Goal: Book appointment/travel/reservation

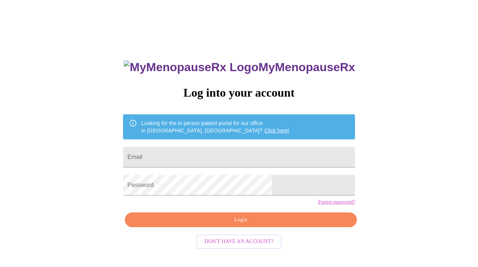
scroll to position [7, 0]
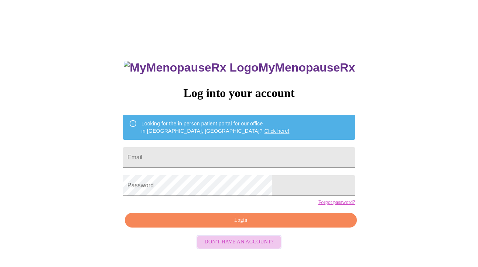
click at [240, 247] on span "Don't have an account?" at bounding box center [239, 242] width 69 height 9
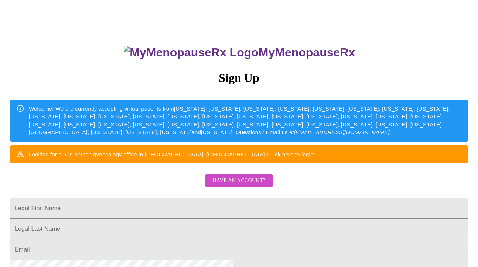
scroll to position [24, 0]
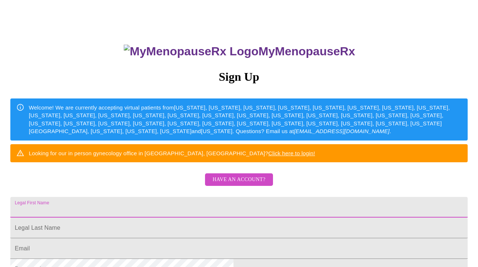
click at [234, 218] on input "Legal First Name" at bounding box center [238, 207] width 457 height 21
type input "KAVITA"
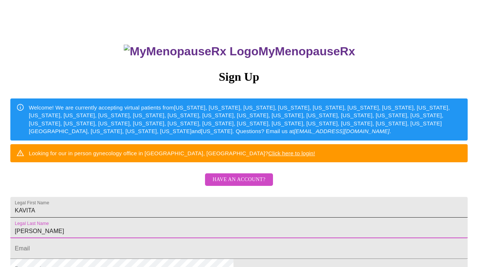
type input "WADHWA"
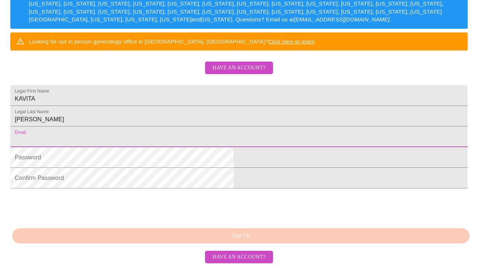
type input "kkwadhwa@sbcglobal.net"
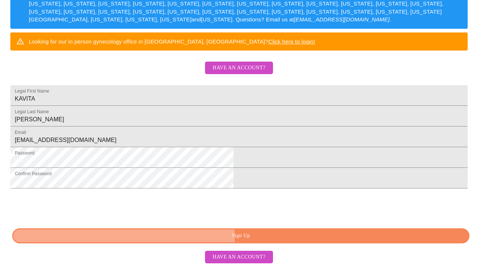
click at [238, 244] on button "Sign Up" at bounding box center [240, 236] width 457 height 15
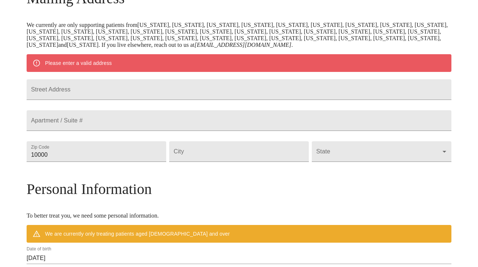
scroll to position [135, 0]
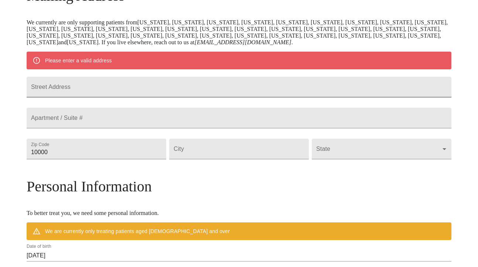
click at [178, 96] on input "Street Address" at bounding box center [239, 87] width 425 height 21
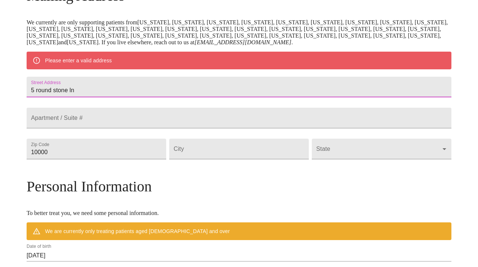
click at [104, 96] on input "5 round stone ln" at bounding box center [239, 87] width 425 height 21
type input "5 roundstone ln"
type input "5 Roundstone Ln"
click at [140, 160] on input "10000" at bounding box center [97, 149] width 140 height 21
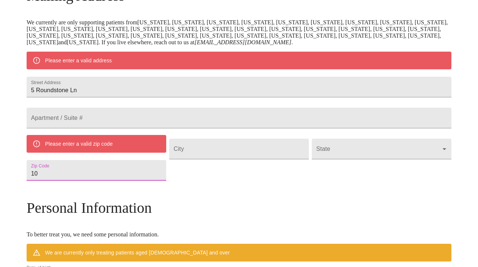
type input "1"
type input "6"
type input "60010"
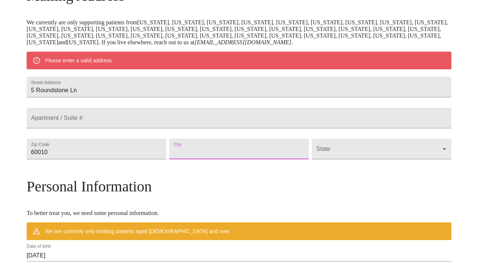
click at [218, 160] on input "Street Address" at bounding box center [239, 149] width 140 height 21
type input "b"
type input "[GEOGRAPHIC_DATA]"
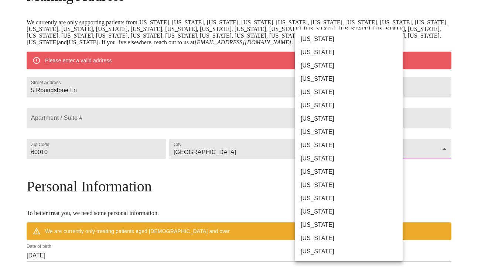
click at [342, 168] on body "MyMenopauseRx Welcome to MyMenopauseRx Since it's your first time here, you'll …" at bounding box center [239, 159] width 472 height 583
click at [307, 200] on li "[US_STATE]" at bounding box center [349, 198] width 108 height 13
type input "[US_STATE]"
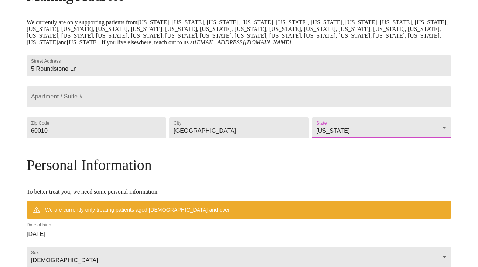
click at [307, 174] on h3 "Personal Information" at bounding box center [239, 165] width 425 height 17
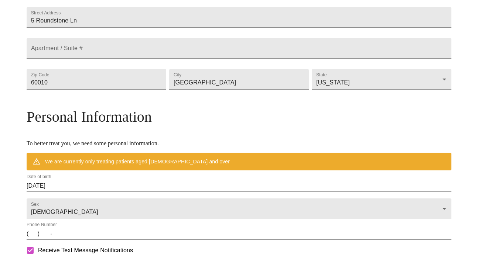
scroll to position [205, 0]
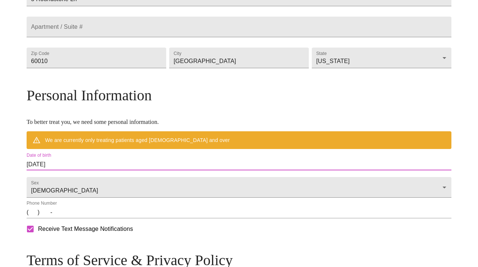
click at [118, 171] on input "10/13/2025" at bounding box center [239, 165] width 425 height 12
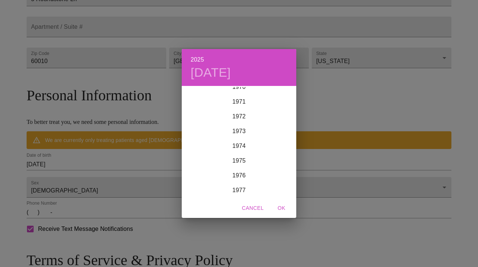
scroll to position [1060, 0]
click at [241, 102] on div "1971" at bounding box center [239, 98] width 115 height 15
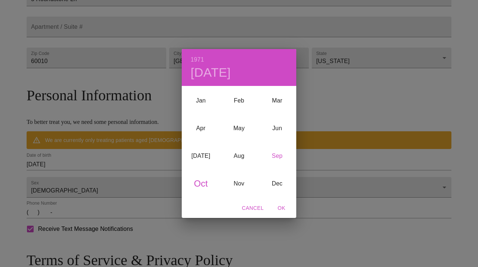
click at [278, 155] on div "Sep" at bounding box center [277, 157] width 38 height 28
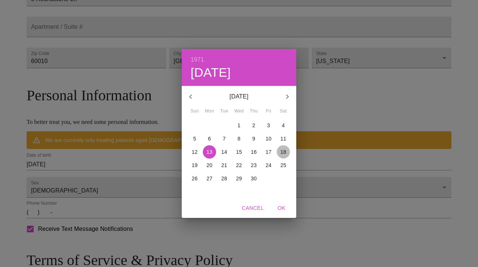
click at [285, 153] on p "18" at bounding box center [283, 151] width 6 height 7
click at [283, 208] on span "OK" at bounding box center [282, 208] width 18 height 9
type input "[DATE]"
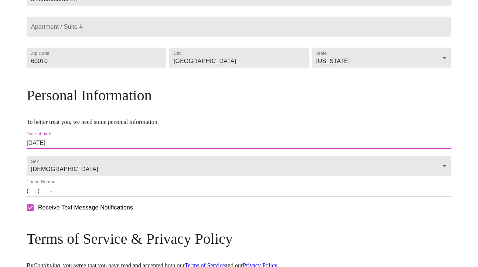
click at [233, 197] on input "(   )    -" at bounding box center [239, 191] width 425 height 12
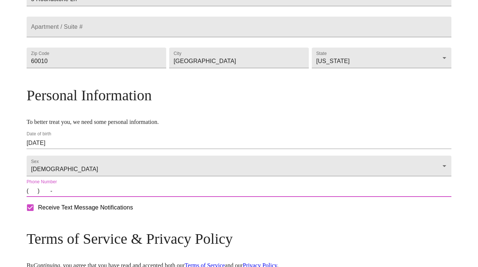
click at [83, 197] on input "(   )    -" at bounding box center [239, 191] width 425 height 12
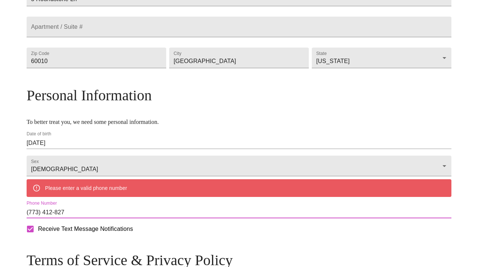
type input "[PHONE_NUMBER]"
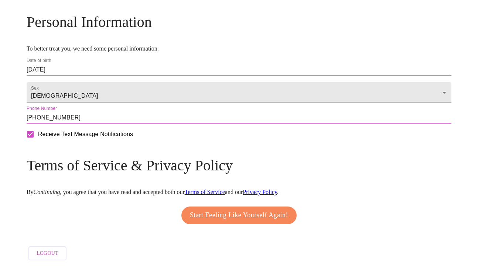
scroll to position [301, 0]
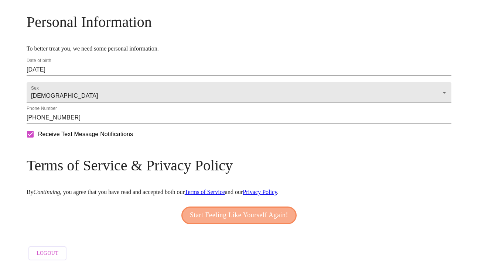
click at [252, 213] on span "Start Feeling Like Yourself Again!" at bounding box center [239, 216] width 98 height 12
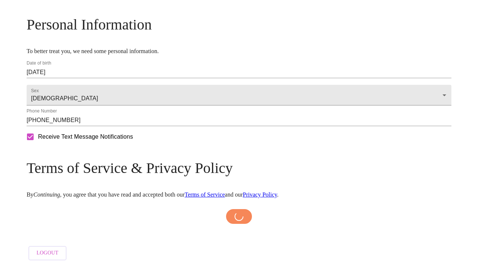
scroll to position [298, 0]
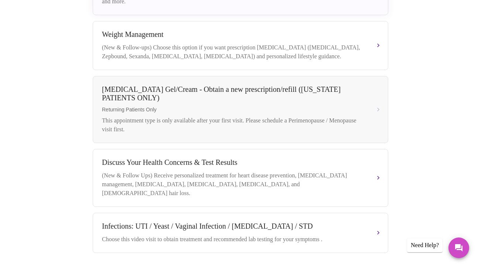
scroll to position [293, 0]
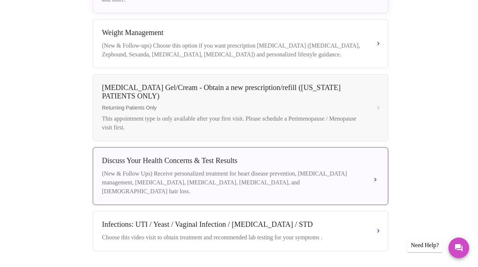
click at [379, 165] on button "Discuss Your Health Concerns & Test Results (New & Follow Ups) Receive personal…" at bounding box center [241, 176] width 296 height 58
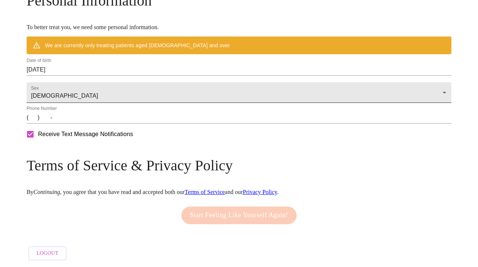
scroll to position [327, 0]
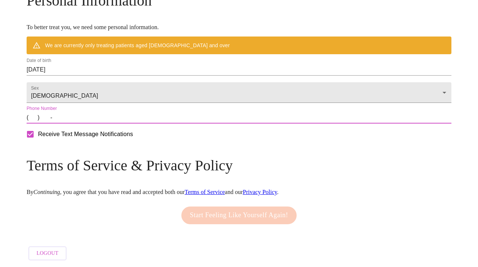
click at [83, 124] on input "(   )    -" at bounding box center [239, 118] width 425 height 12
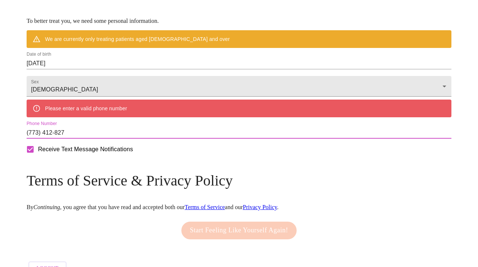
type input "[PHONE_NUMBER]"
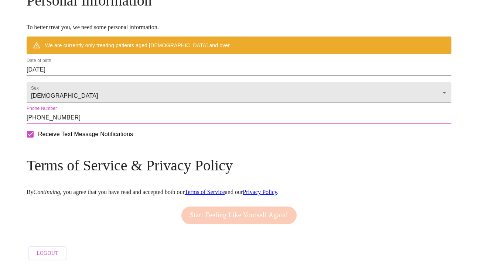
scroll to position [344, 0]
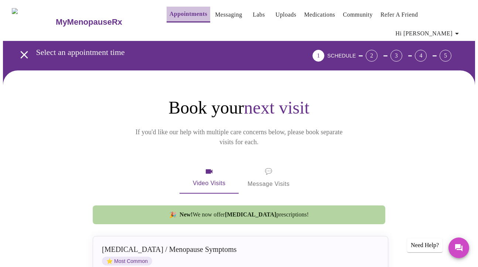
click at [178, 14] on link "Appointments" at bounding box center [189, 14] width 38 height 10
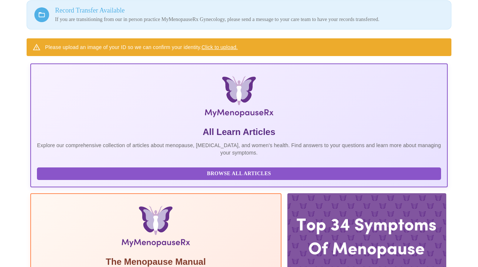
scroll to position [69, 0]
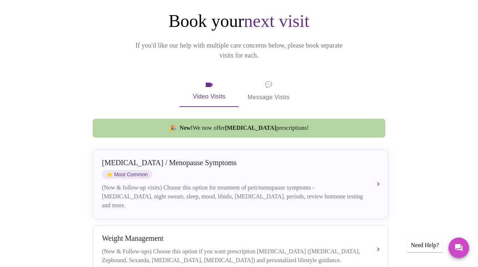
scroll to position [83, 0]
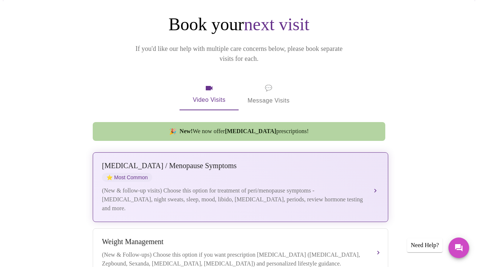
click at [338, 187] on div "(New & follow-up visits) Choose this option for treatment of peri/menopause sym…" at bounding box center [233, 200] width 262 height 27
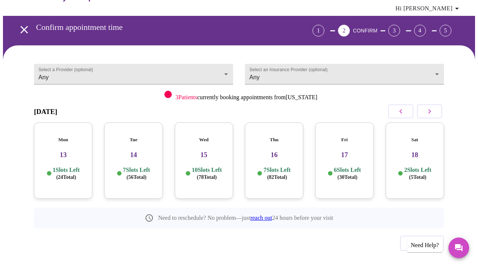
scroll to position [23, 0]
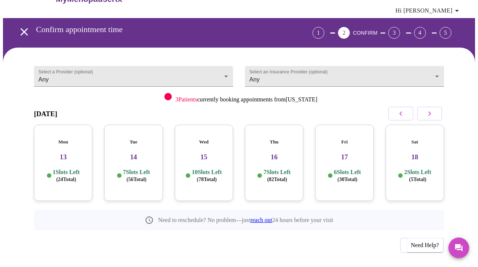
click at [438, 108] on button "button" at bounding box center [429, 114] width 25 height 14
click at [433, 109] on icon "button" at bounding box center [429, 113] width 9 height 9
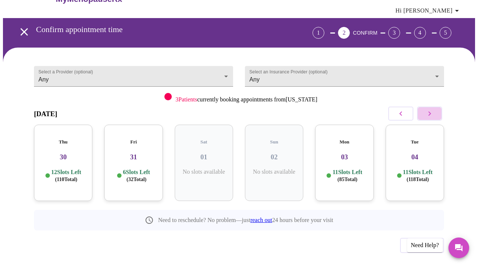
click at [431, 112] on icon "button" at bounding box center [429, 114] width 3 height 4
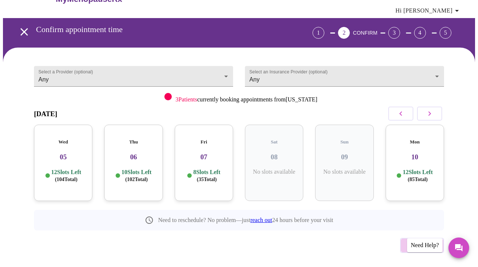
click at [418, 241] on span "Previous" at bounding box center [422, 246] width 28 height 10
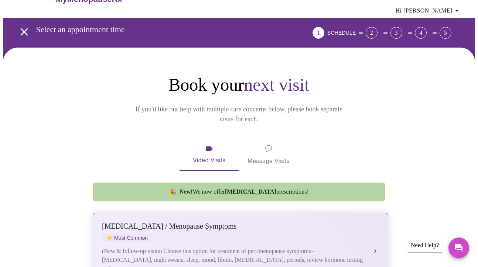
click at [376, 226] on button "Perimenopause / Menopause Symptoms ⭐ Most Common (New & follow-up visits) Choos…" at bounding box center [241, 248] width 296 height 70
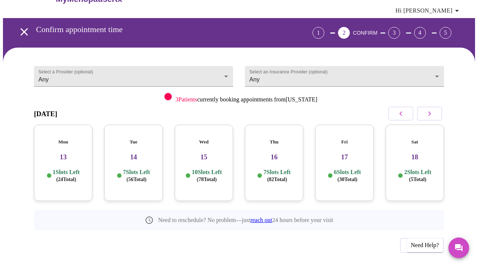
click at [433, 109] on icon "button" at bounding box center [429, 113] width 9 height 9
click at [433, 108] on button "button" at bounding box center [429, 114] width 25 height 14
click at [433, 109] on icon "button" at bounding box center [429, 113] width 9 height 9
click at [420, 153] on h3 "10" at bounding box center [415, 157] width 47 height 8
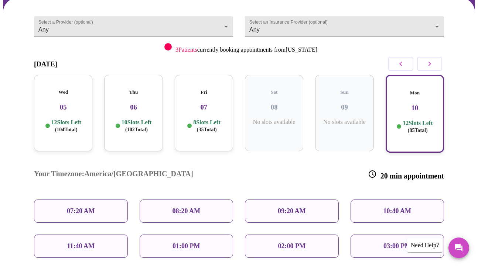
scroll to position [75, 0]
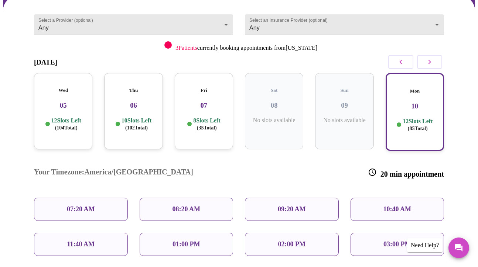
click at [193, 198] on div "08:20 AM" at bounding box center [187, 209] width 94 height 23
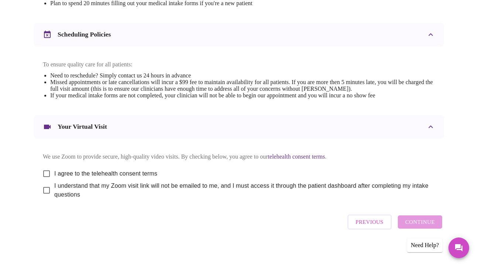
scroll to position [270, 0]
click at [47, 171] on input "I agree to the telehealth consent terms" at bounding box center [47, 175] width 16 height 16
checkbox input "true"
click at [45, 191] on input "I understand that my Zoom visit link will not be emailed to me, and I must acce…" at bounding box center [47, 192] width 16 height 16
checkbox input "true"
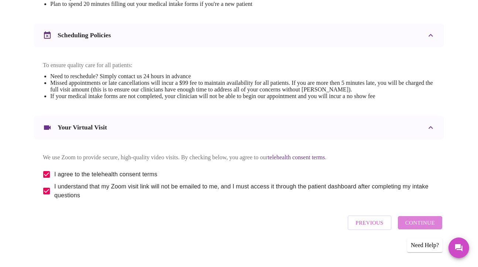
click at [422, 225] on span "Continue" at bounding box center [420, 223] width 30 height 10
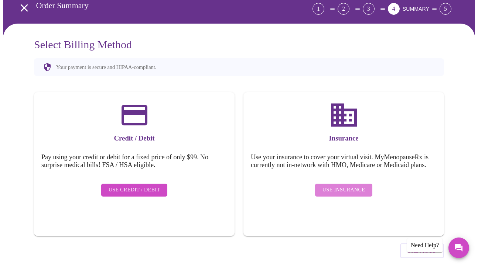
click at [353, 186] on button "Use Insurance" at bounding box center [343, 190] width 57 height 13
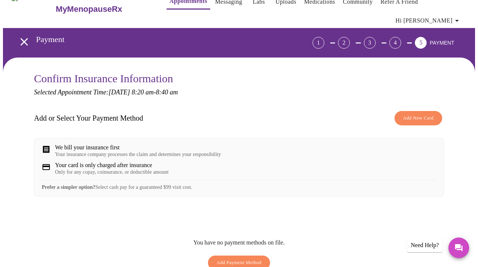
scroll to position [8, 0]
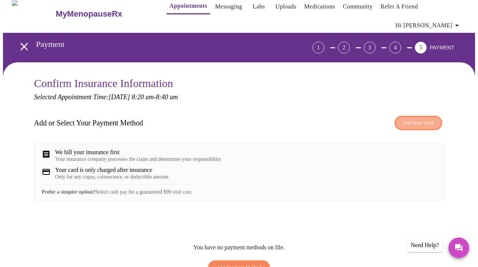
click at [413, 119] on span "Add New Card" at bounding box center [418, 123] width 31 height 8
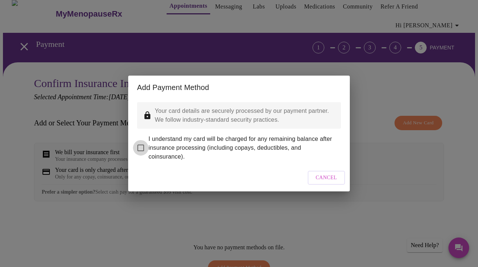
click at [143, 145] on input "I understand my card will be charged for any remaining balance after insurance …" at bounding box center [141, 148] width 16 height 16
checkbox input "true"
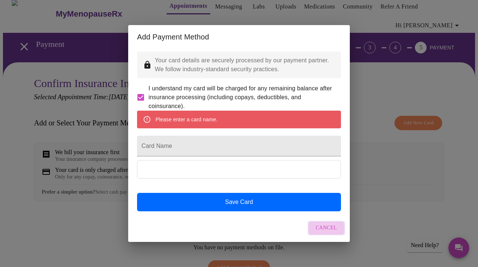
click at [317, 236] on button "Cancel" at bounding box center [327, 228] width 38 height 14
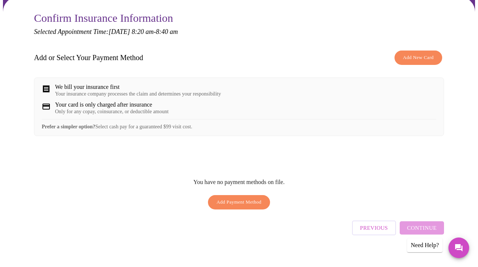
scroll to position [73, 0]
click at [379, 224] on span "Previous" at bounding box center [374, 229] width 28 height 10
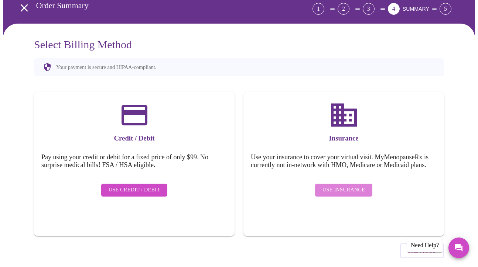
click at [359, 186] on span "Use Insurance" at bounding box center [343, 190] width 42 height 9
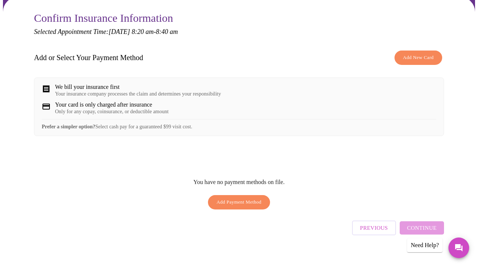
scroll to position [73, 0]
click at [251, 196] on button "Add Payment Method" at bounding box center [239, 203] width 62 height 14
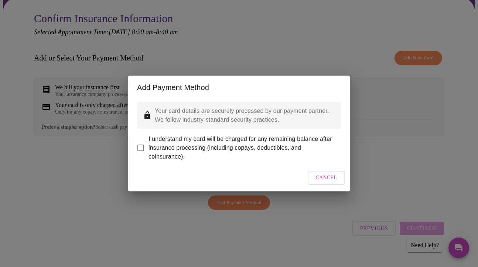
click at [139, 141] on input "I understand my card will be charged for any remaining balance after insurance …" at bounding box center [141, 148] width 16 height 16
checkbox input "true"
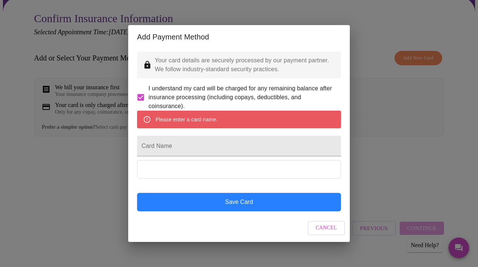
click at [232, 212] on button "Save Card" at bounding box center [239, 202] width 204 height 18
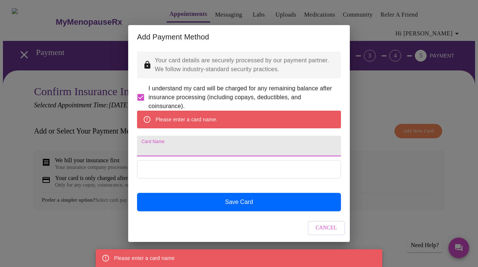
click at [194, 149] on input "Card Name" at bounding box center [239, 146] width 204 height 21
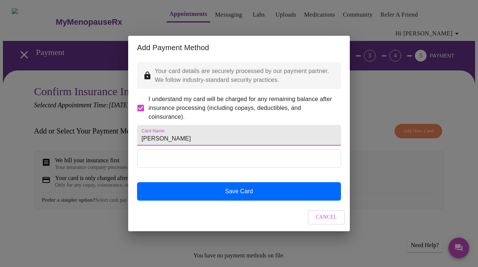
type input "kavita"
type input "Kavita Wadhwa"
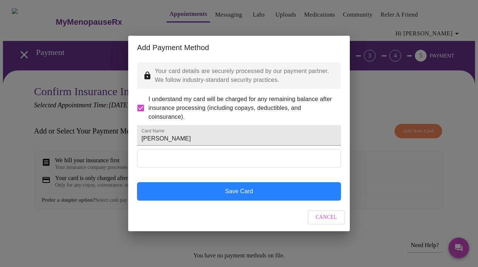
click at [248, 201] on button "Save Card" at bounding box center [239, 191] width 204 height 18
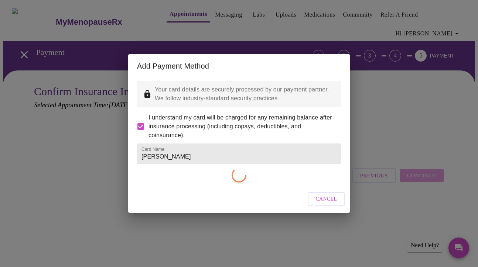
checkbox input "false"
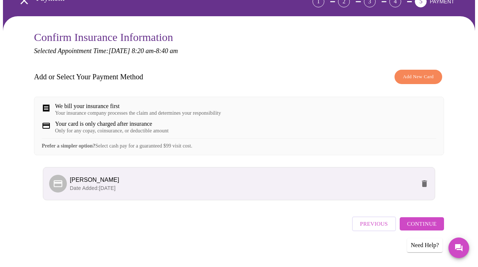
scroll to position [54, 0]
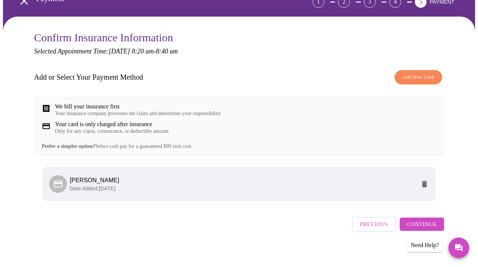
click at [416, 220] on span "Continue" at bounding box center [422, 225] width 30 height 10
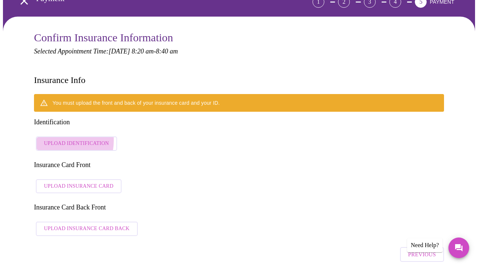
click at [51, 139] on span "Upload Identification" at bounding box center [76, 143] width 65 height 9
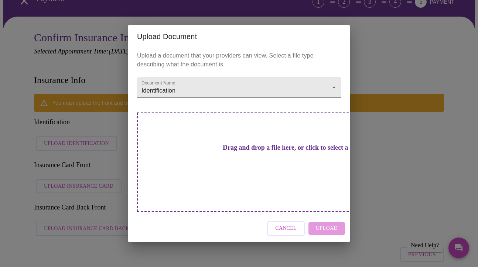
click at [282, 224] on span "Cancel" at bounding box center [285, 228] width 21 height 9
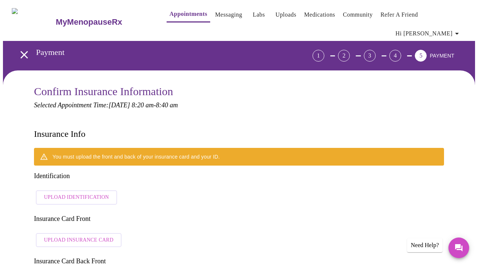
scroll to position [0, 0]
click at [97, 236] on span "Upload Insurance Card" at bounding box center [78, 240] width 69 height 9
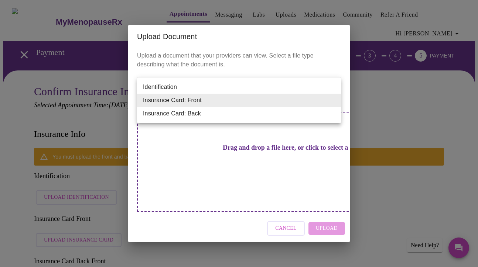
click at [332, 103] on li "Insurance Card: Front" at bounding box center [239, 100] width 204 height 13
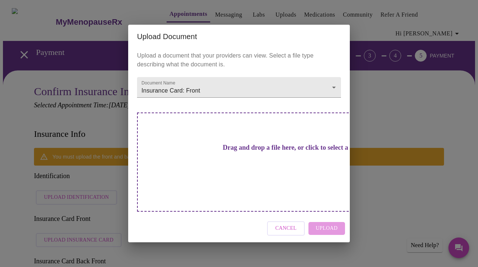
click at [252, 152] on h3 "Drag and drop a file here, or click to select a file" at bounding box center [291, 148] width 204 height 8
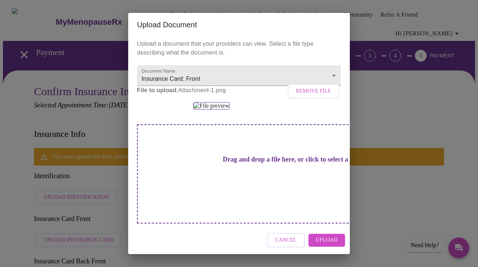
click at [331, 242] on span "Upload" at bounding box center [327, 240] width 22 height 9
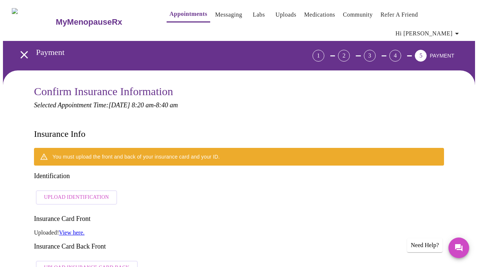
click at [76, 264] on span "Upload Insurance Card Back" at bounding box center [87, 268] width 86 height 9
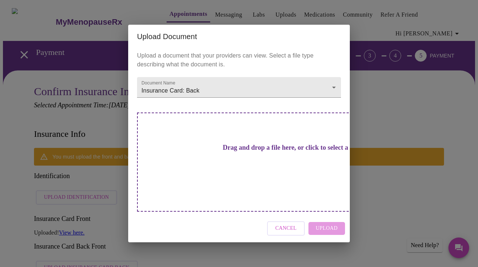
click at [245, 152] on h3 "Drag and drop a file here, or click to select a file" at bounding box center [291, 148] width 204 height 8
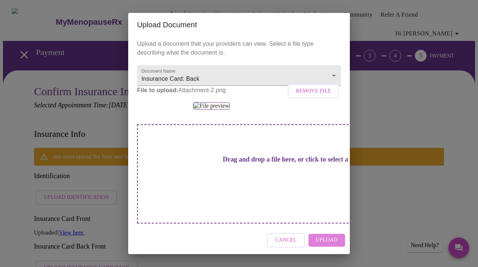
click at [330, 245] on span "Upload" at bounding box center [327, 240] width 22 height 9
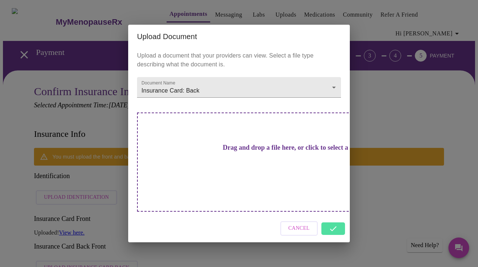
click at [338, 215] on div "Cancel" at bounding box center [239, 229] width 222 height 28
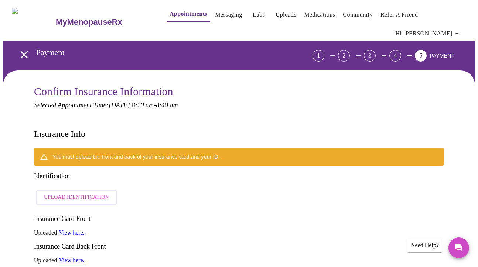
click at [337, 257] on p "Uploaded! View here." at bounding box center [239, 260] width 410 height 7
click at [74, 193] on span "Upload Identification" at bounding box center [76, 197] width 65 height 9
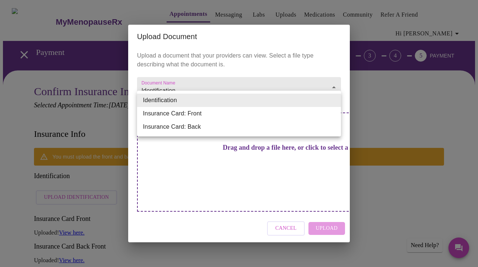
click at [273, 106] on li "Identification" at bounding box center [239, 100] width 204 height 13
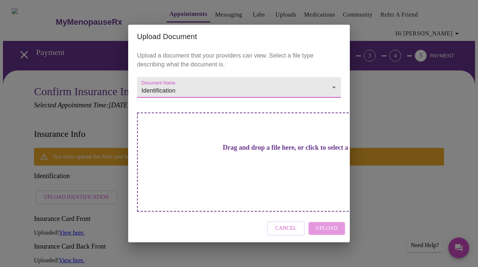
click at [258, 152] on h3 "Drag and drop a file here, or click to select a file" at bounding box center [291, 148] width 204 height 8
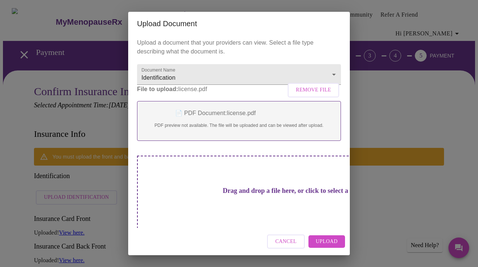
click at [323, 245] on span "Upload" at bounding box center [327, 242] width 22 height 9
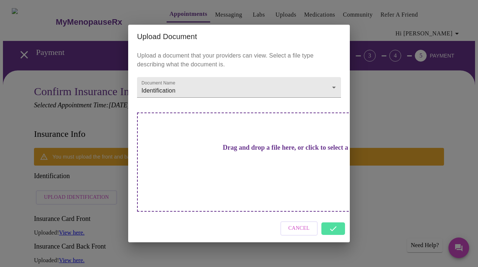
click at [332, 215] on div "Cancel" at bounding box center [239, 229] width 222 height 28
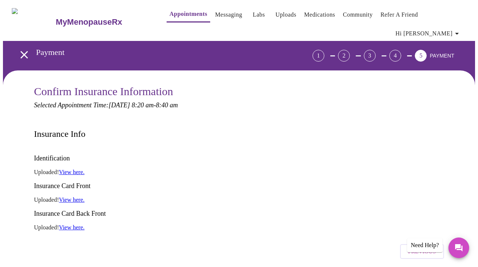
click at [334, 237] on div "Previous" at bounding box center [239, 250] width 410 height 26
click at [78, 169] on link "View here." at bounding box center [71, 172] width 25 height 6
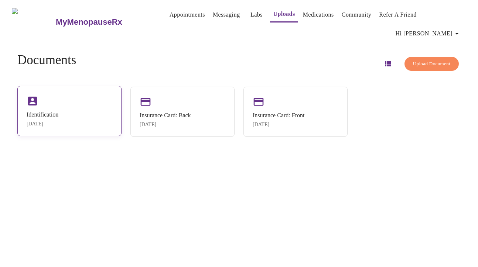
click at [51, 112] on div "Identification [DATE]" at bounding box center [43, 120] width 32 height 16
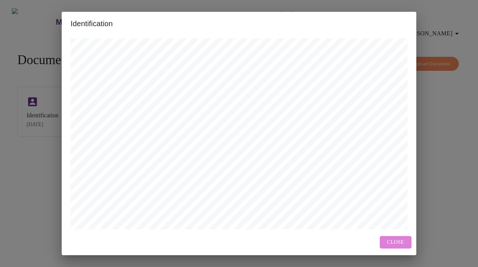
click at [393, 244] on span "Close" at bounding box center [395, 242] width 17 height 9
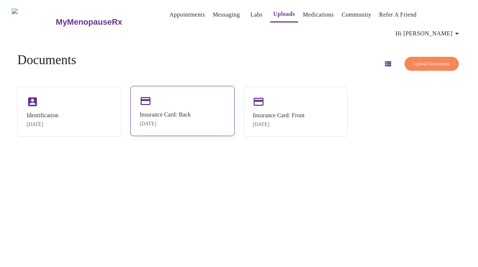
click at [175, 112] on div "Insurance Card: Back" at bounding box center [165, 115] width 51 height 7
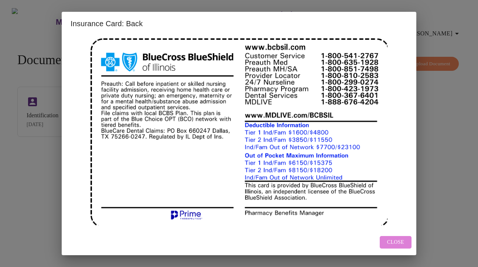
click at [399, 245] on span "Close" at bounding box center [395, 242] width 17 height 9
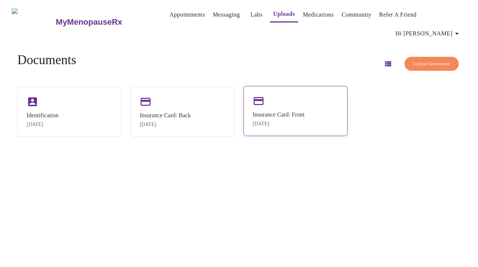
click at [300, 121] on div "[DATE]" at bounding box center [279, 124] width 52 height 6
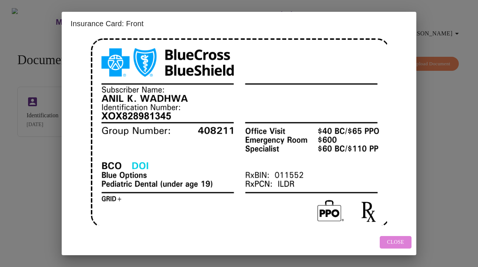
click at [402, 241] on span "Close" at bounding box center [395, 242] width 17 height 9
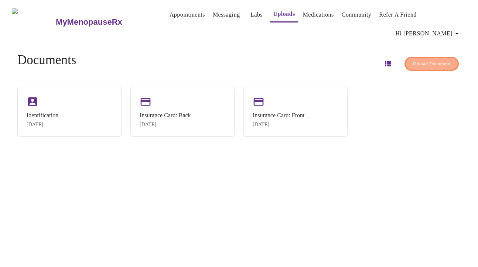
click at [417, 57] on button "Upload Document" at bounding box center [431, 64] width 54 height 14
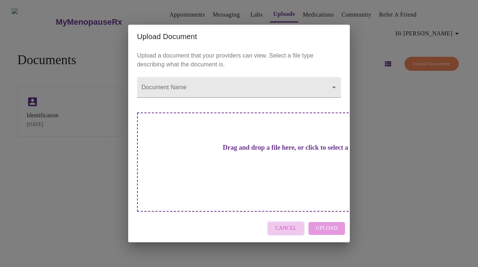
click at [291, 224] on span "Cancel" at bounding box center [285, 228] width 21 height 9
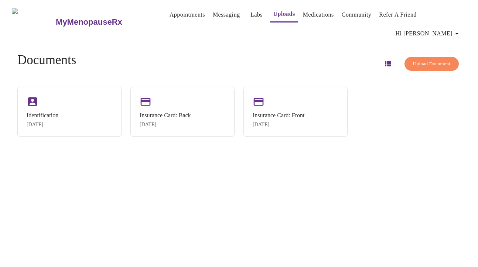
click at [170, 20] on link "Appointments" at bounding box center [187, 15] width 35 height 10
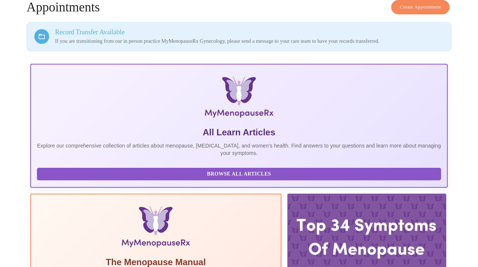
scroll to position [48, 0]
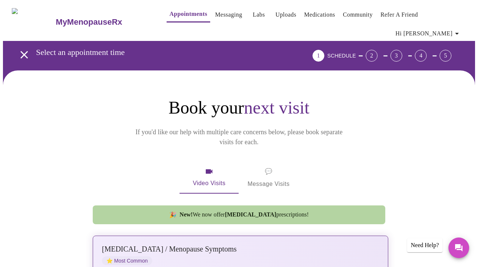
click at [256, 245] on div "Perimenopause / Menopause Symptoms ⭐ Most Common" at bounding box center [233, 255] width 262 height 20
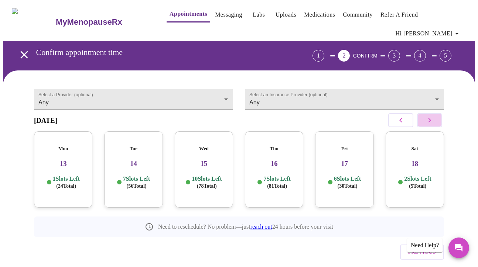
click at [431, 118] on icon "button" at bounding box center [429, 120] width 9 height 9
click at [430, 116] on icon "button" at bounding box center [429, 120] width 9 height 9
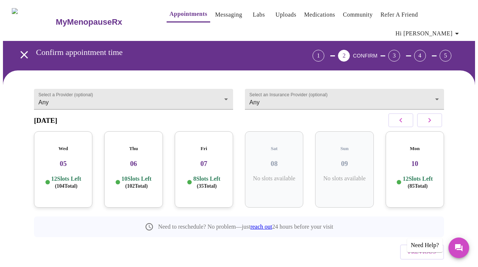
click at [420, 175] on p "12 Slots Left ( 85 Total)" at bounding box center [418, 182] width 30 height 14
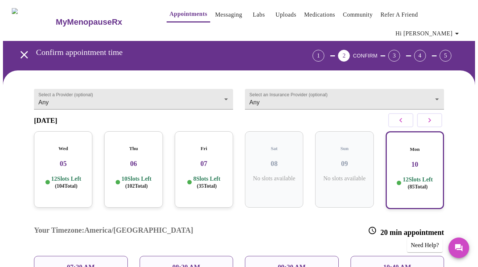
click at [195, 264] on p "08:20 AM" at bounding box center [187, 268] width 28 height 8
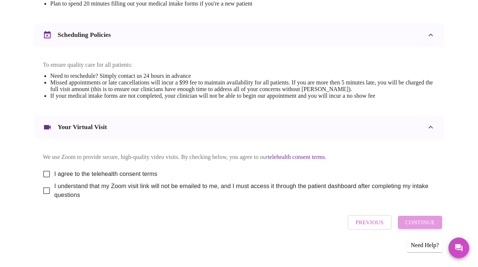
scroll to position [270, 0]
click at [44, 170] on input "I agree to the telehealth consent terms" at bounding box center [47, 175] width 16 height 16
checkbox input "true"
click at [44, 188] on input "I understand that my Zoom visit link will not be emailed to me, and I must acce…" at bounding box center [47, 192] width 16 height 16
checkbox input "true"
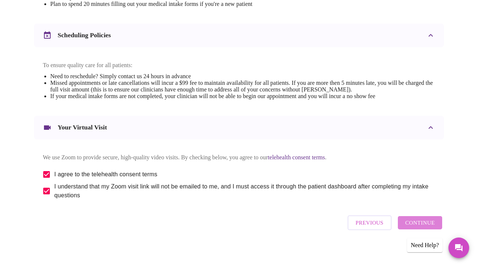
click at [426, 223] on span "Continue" at bounding box center [420, 223] width 30 height 10
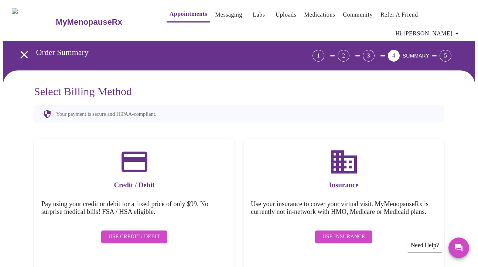
scroll to position [0, 0]
click at [353, 235] on div "Use Insurance" at bounding box center [344, 237] width 186 height 20
click at [355, 233] on span "Use Insurance" at bounding box center [343, 237] width 42 height 9
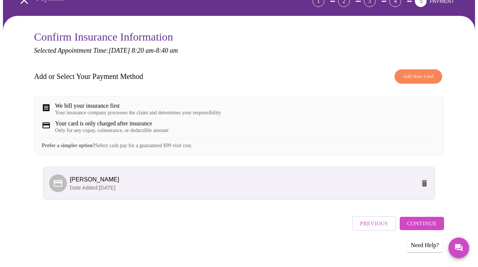
scroll to position [54, 0]
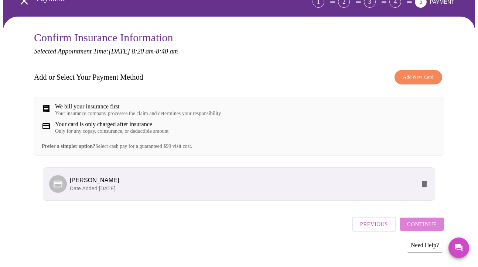
click at [435, 225] on span "Continue" at bounding box center [422, 225] width 30 height 10
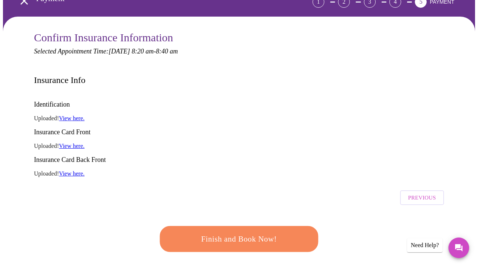
click at [259, 232] on span "Finish and Book Now!" at bounding box center [239, 239] width 139 height 14
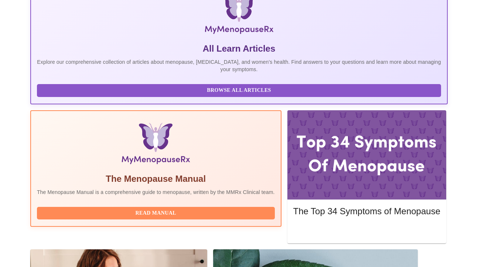
scroll to position [174, 0]
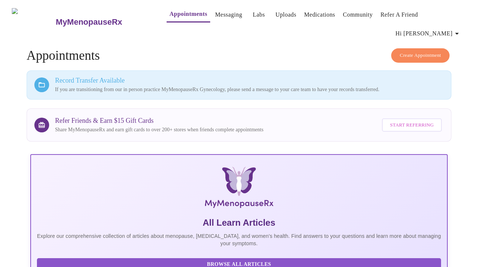
scroll to position [0, 0]
click at [215, 17] on link "Messaging" at bounding box center [228, 15] width 27 height 10
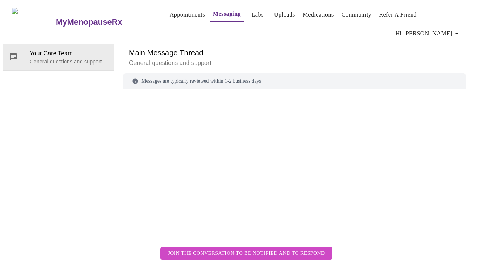
scroll to position [28, 0]
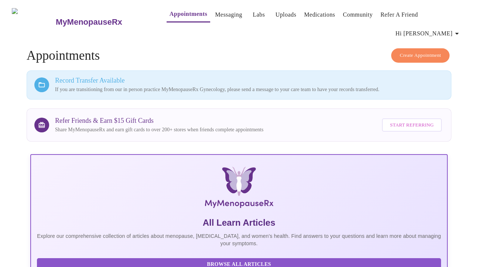
click at [425, 51] on span "Create Appointment" at bounding box center [420, 55] width 41 height 8
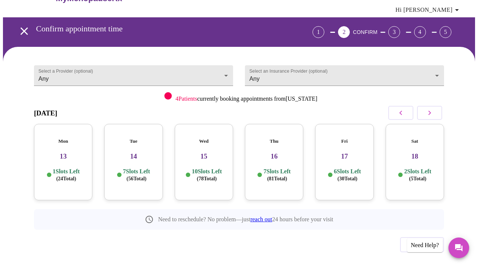
scroll to position [23, 0]
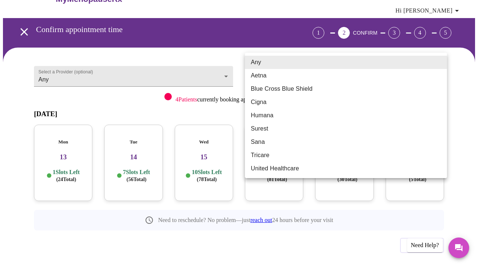
click at [436, 65] on body "MyMenopauseRx Appointments Messaging Labs Uploads Medications Community Refer a…" at bounding box center [239, 135] width 472 height 310
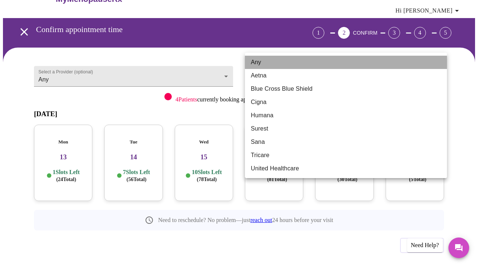
click at [436, 65] on li "Any" at bounding box center [346, 62] width 202 height 13
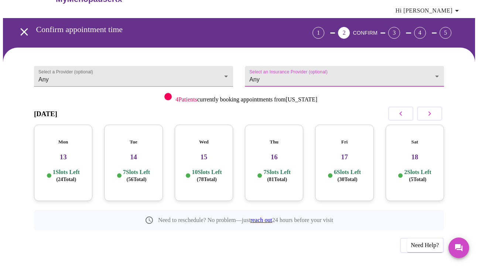
click at [297, 62] on body "MyMenopauseRx Appointments Messaging Labs Uploads Medications Community Refer a…" at bounding box center [239, 135] width 472 height 310
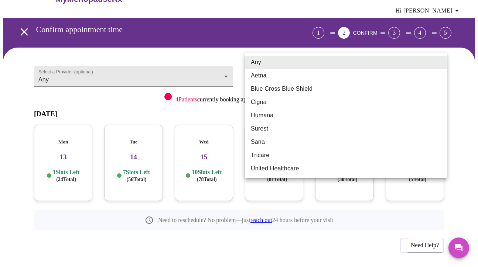
click at [204, 45] on div at bounding box center [239, 133] width 478 height 267
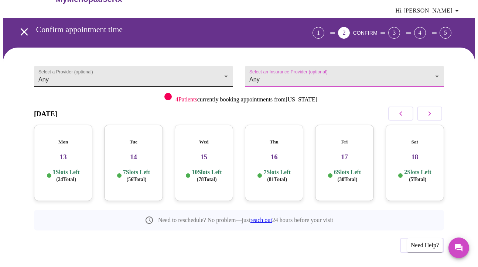
click at [226, 65] on body "MyMenopauseRx Appointments Messaging Labs Uploads Medications Community Refer a…" at bounding box center [239, 135] width 472 height 310
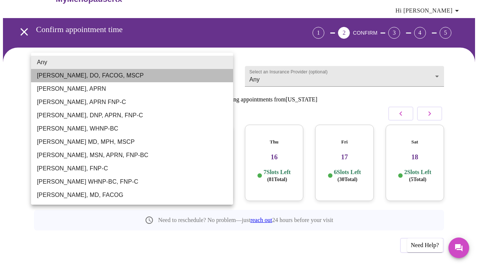
click at [124, 74] on li "[PERSON_NAME], DO, FACOG, MSCP" at bounding box center [132, 75] width 202 height 13
type input "[PERSON_NAME], DO, FACOG, MSCP"
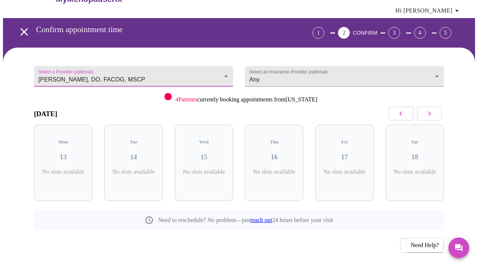
click at [431, 112] on icon "button" at bounding box center [429, 114] width 3 height 4
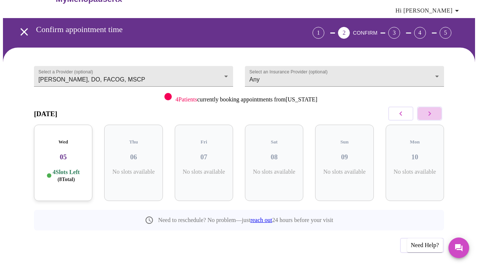
click at [432, 109] on icon "button" at bounding box center [429, 113] width 9 height 9
click at [434, 109] on icon "button" at bounding box center [429, 113] width 9 height 9
click at [18, 25] on icon "open drawer" at bounding box center [24, 31] width 13 height 13
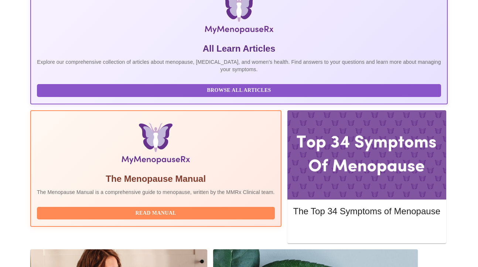
scroll to position [174, 0]
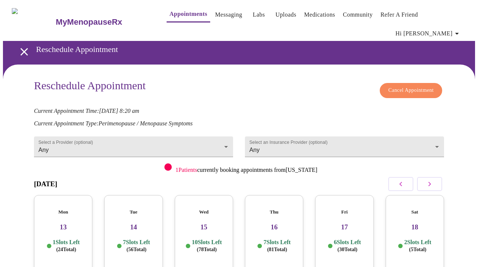
click at [452, 28] on span "Hi [PERSON_NAME]" at bounding box center [429, 33] width 66 height 10
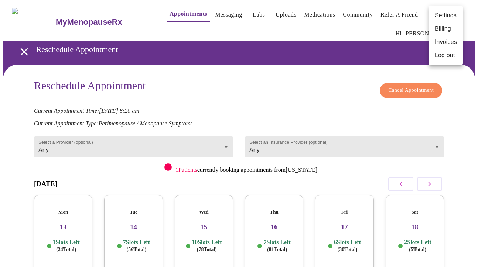
click at [434, 177] on div at bounding box center [239, 133] width 478 height 267
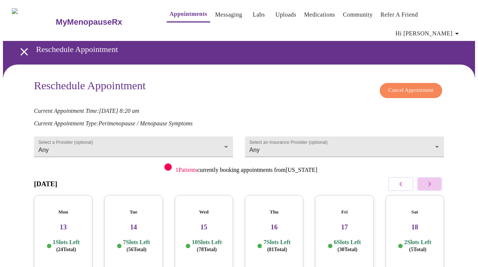
click at [434, 180] on icon "button" at bounding box center [429, 184] width 9 height 9
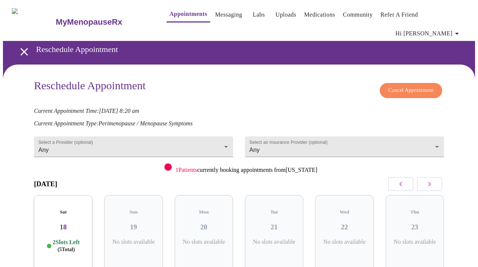
click at [434, 180] on icon "button" at bounding box center [429, 184] width 9 height 9
click at [220, 239] on p "8 Slots Left ( 35 Total)" at bounding box center [206, 246] width 27 height 14
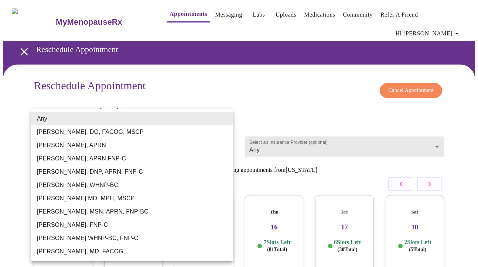
click at [228, 132] on body "MyMenopauseRx Appointments Messaging Labs Uploads Medications Community Refer a…" at bounding box center [239, 169] width 472 height 332
click at [165, 133] on li "Barbra S Hanna, DO, FACOG, MSCP" at bounding box center [132, 132] width 202 height 13
type input "Barbra S Hanna, DO, FACOG, MSCP"
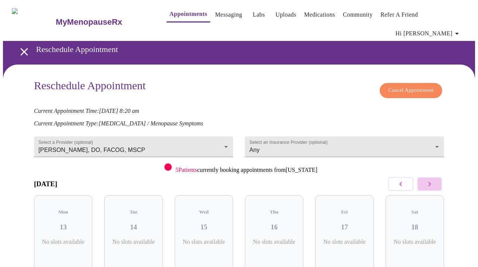
click at [439, 177] on button "button" at bounding box center [429, 184] width 25 height 14
click at [431, 182] on icon "button" at bounding box center [429, 184] width 3 height 4
click at [434, 180] on icon "button" at bounding box center [429, 184] width 9 height 9
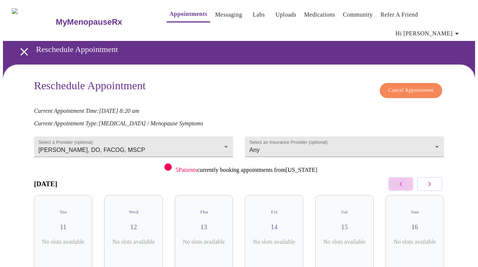
click at [402, 180] on icon "button" at bounding box center [400, 184] width 9 height 9
click at [66, 223] on h3 "05" at bounding box center [63, 227] width 47 height 8
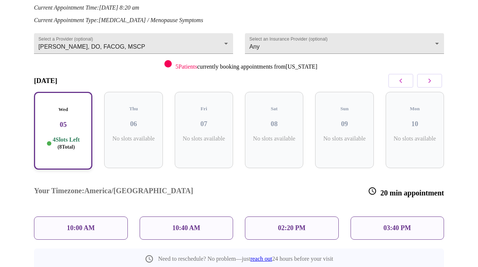
scroll to position [103, 0]
click at [98, 217] on div "10:00 AM" at bounding box center [81, 228] width 94 height 23
click at [71, 225] on p "10:00 AM" at bounding box center [81, 229] width 28 height 8
click at [85, 225] on p "10:00 AM" at bounding box center [81, 229] width 28 height 8
click at [178, 217] on div "10:40 AM" at bounding box center [187, 228] width 94 height 23
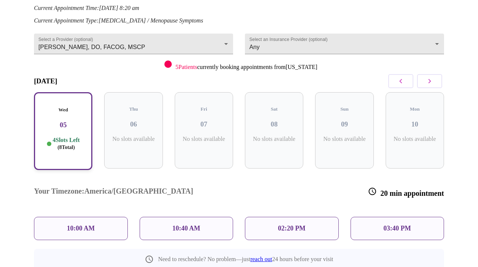
click at [89, 225] on p "10:00 AM" at bounding box center [81, 229] width 28 height 8
click at [401, 77] on icon "button" at bounding box center [400, 81] width 9 height 9
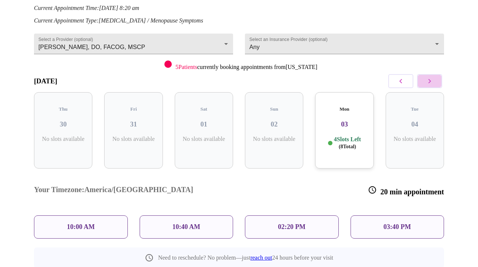
click at [438, 74] on button "button" at bounding box center [429, 81] width 25 height 14
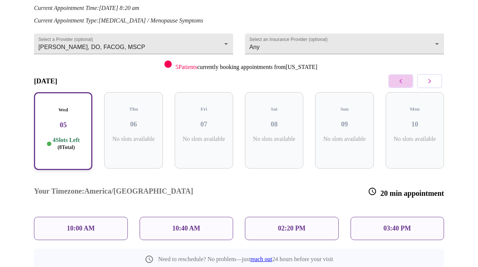
click at [400, 77] on icon "button" at bounding box center [400, 81] width 9 height 9
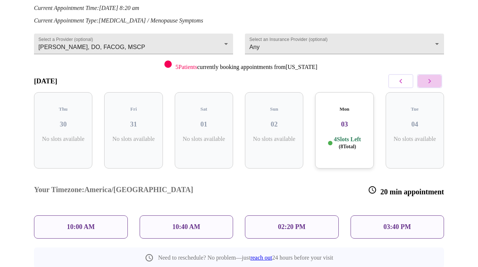
click at [434, 75] on button "button" at bounding box center [429, 81] width 25 height 14
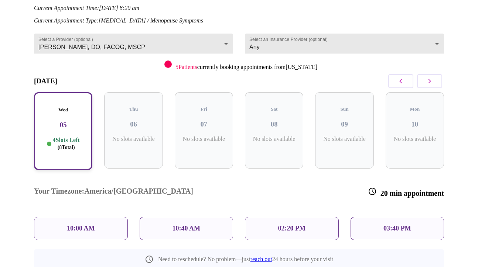
click at [150, 217] on div "10:40 AM" at bounding box center [187, 228] width 94 height 23
click at [59, 217] on div "10:00 AM" at bounding box center [81, 228] width 94 height 23
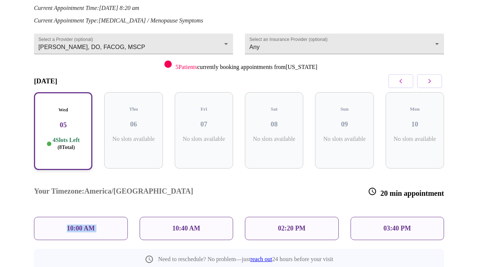
click at [59, 217] on div "10:00 AM" at bounding box center [81, 228] width 94 height 23
click at [85, 211] on div "10:00 AM" at bounding box center [81, 228] width 106 height 35
click at [434, 77] on icon "button" at bounding box center [429, 81] width 9 height 9
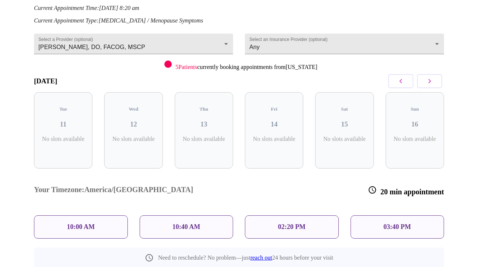
scroll to position [73, 0]
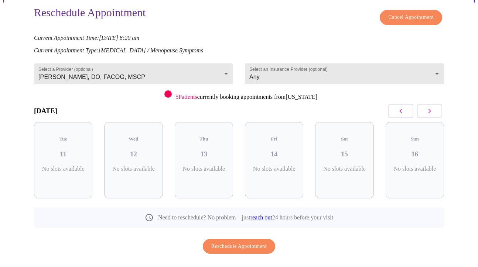
click at [435, 72] on div "Select an Insurance Provider (optional) Any Any" at bounding box center [344, 72] width 211 height 36
click at [434, 105] on button "button" at bounding box center [429, 111] width 25 height 14
click at [71, 174] on span "( 9 Total)" at bounding box center [66, 177] width 17 height 6
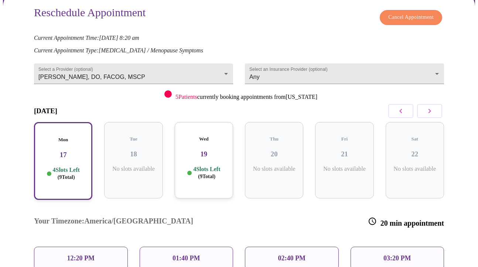
click at [80, 255] on p "12:20 PM" at bounding box center [80, 259] width 27 height 8
click at [69, 168] on div "Mon 17 4 Slots Left ( 9 Total)" at bounding box center [63, 161] width 58 height 78
click at [409, 104] on button "button" at bounding box center [400, 111] width 25 height 14
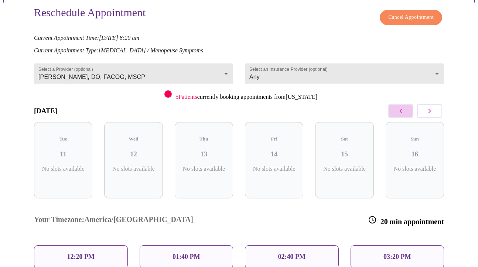
click at [405, 107] on icon "button" at bounding box center [400, 111] width 9 height 9
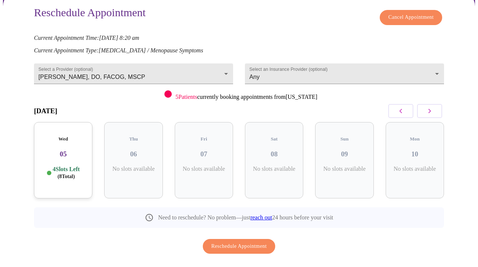
click at [55, 166] on p "4 Slots Left ( 8 Total)" at bounding box center [66, 173] width 27 height 14
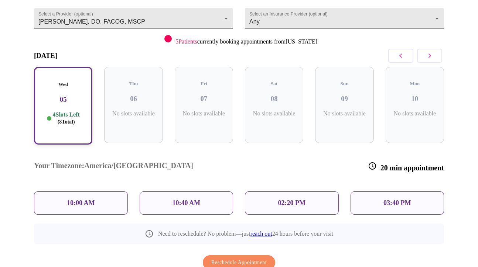
scroll to position [133, 0]
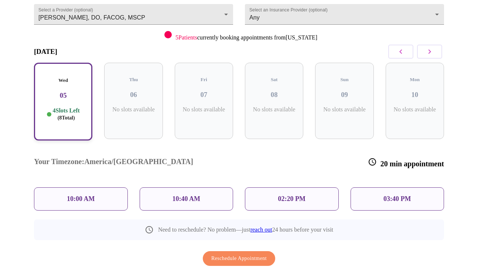
click at [233, 255] on span "Reschedule Appointment" at bounding box center [238, 259] width 55 height 9
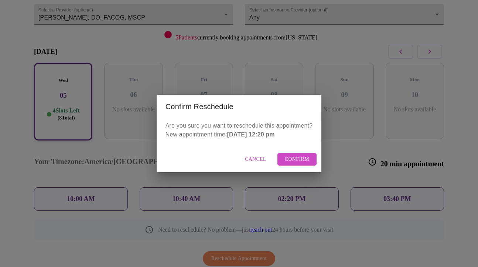
click at [256, 160] on span "Cancel" at bounding box center [255, 159] width 21 height 9
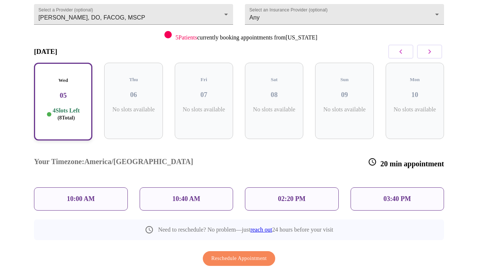
click at [62, 107] on p "4 Slots Left ( 8 Total)" at bounding box center [66, 114] width 27 height 14
click at [403, 47] on icon "button" at bounding box center [400, 51] width 9 height 9
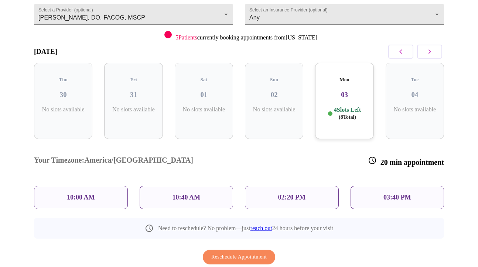
click at [339, 105] on div "Mon 03 4 Slots Left ( 8 Total)" at bounding box center [344, 101] width 58 height 76
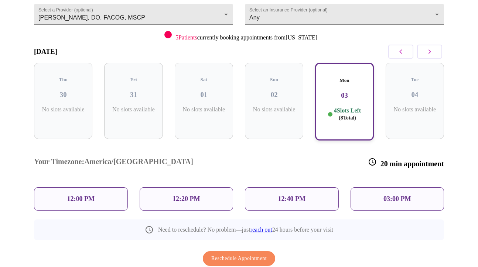
click at [241, 255] on span "Reschedule Appointment" at bounding box center [238, 259] width 55 height 9
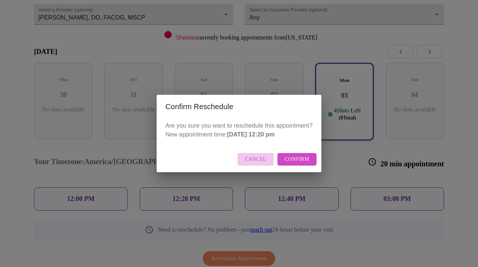
click at [267, 158] on button "Cancel" at bounding box center [256, 159] width 36 height 13
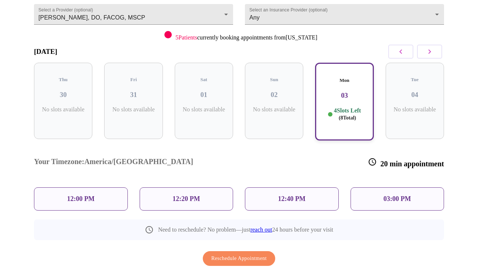
click at [434, 47] on icon "button" at bounding box center [429, 51] width 9 height 9
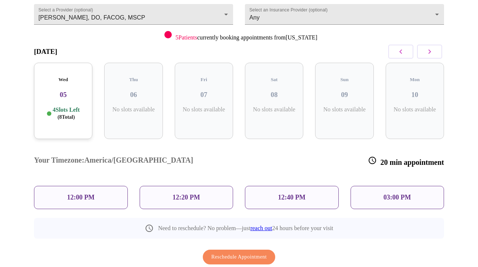
scroll to position [73, 0]
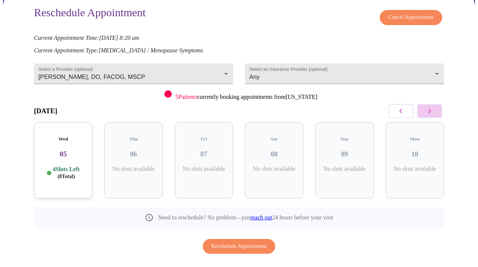
click at [437, 104] on button "button" at bounding box center [429, 111] width 25 height 14
click at [63, 141] on div "Mon 17 4 Slots Left ( 9 Total)" at bounding box center [63, 160] width 58 height 76
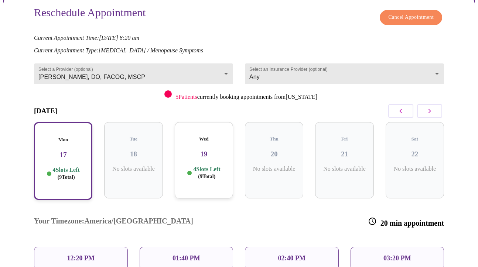
click at [74, 255] on p "12:20 PM" at bounding box center [80, 259] width 27 height 8
click at [199, 167] on div "Wed 19 4 Slots Left ( 9 Total)" at bounding box center [204, 160] width 58 height 76
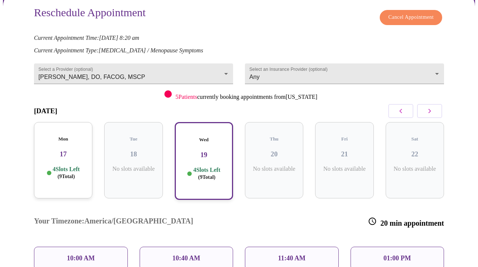
click at [88, 255] on p "10:00 AM" at bounding box center [81, 259] width 28 height 8
click at [53, 166] on p "4 Slots Left ( 9 Total)" at bounding box center [66, 173] width 27 height 14
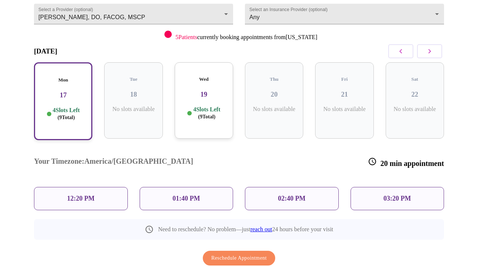
scroll to position [133, 0]
click at [231, 255] on span "Reschedule Appointment" at bounding box center [238, 259] width 55 height 9
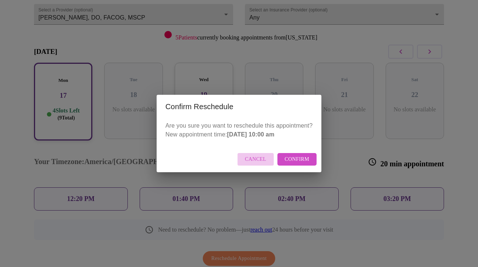
click at [262, 161] on span "Cancel" at bounding box center [255, 159] width 21 height 9
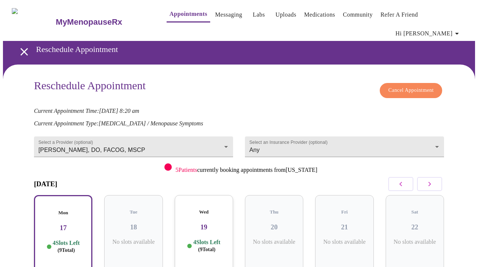
scroll to position [0, 0]
click at [449, 28] on span "Hi [PERSON_NAME]" at bounding box center [429, 33] width 66 height 10
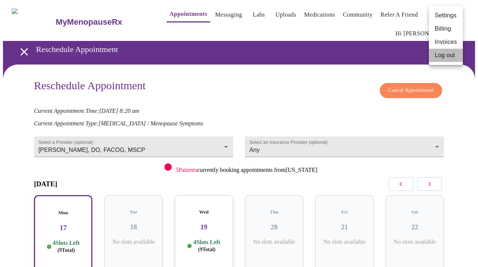
click at [441, 57] on li "Log out" at bounding box center [446, 55] width 34 height 13
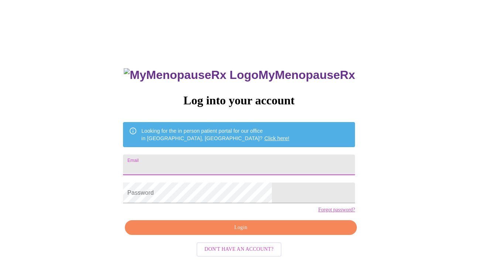
type input "kkwadhwa@sbcglobal.net"
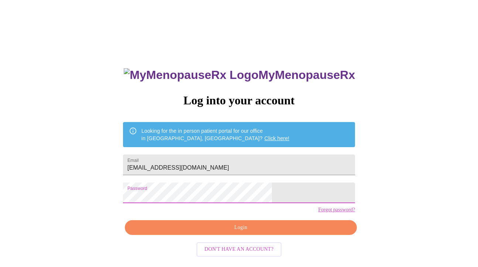
click at [233, 233] on span "Login" at bounding box center [240, 227] width 215 height 9
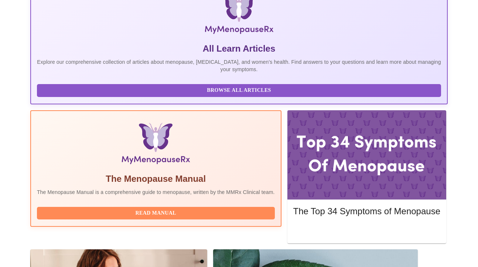
scroll to position [174, 0]
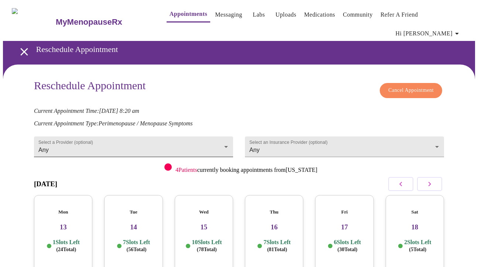
click at [224, 133] on body "MyMenopauseRx Appointments Messaging Labs Uploads Medications Community Refer a…" at bounding box center [239, 169] width 472 height 332
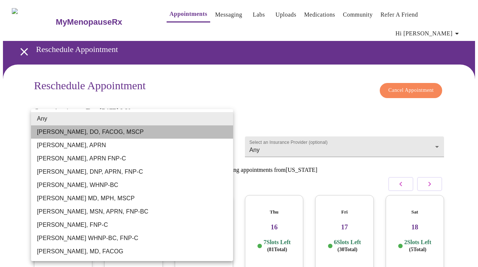
click at [206, 132] on li "[PERSON_NAME], DO, FACOG, MSCP" at bounding box center [132, 132] width 202 height 13
type input "[PERSON_NAME], DO, FACOG, MSCP"
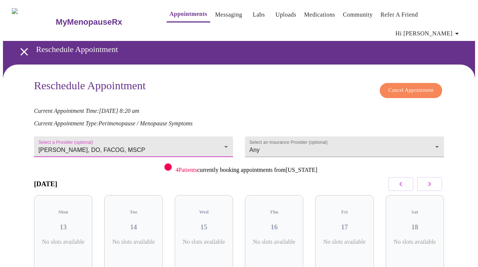
click at [434, 180] on icon "button" at bounding box center [429, 184] width 9 height 9
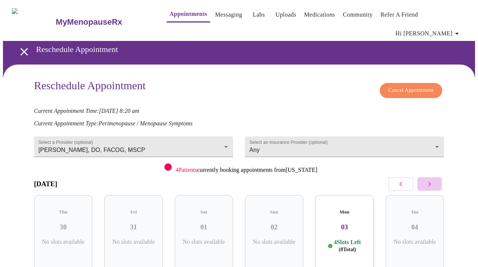
click at [434, 180] on icon "button" at bounding box center [429, 184] width 9 height 9
click at [73, 223] on h3 "05" at bounding box center [63, 227] width 47 height 8
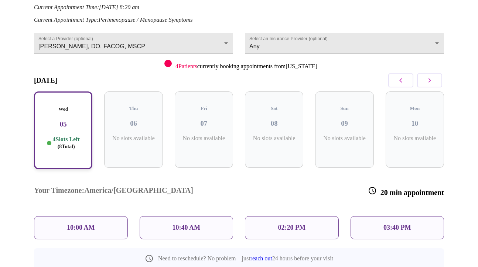
scroll to position [103, 0]
click at [73, 225] on p "10:00 AM" at bounding box center [81, 229] width 28 height 8
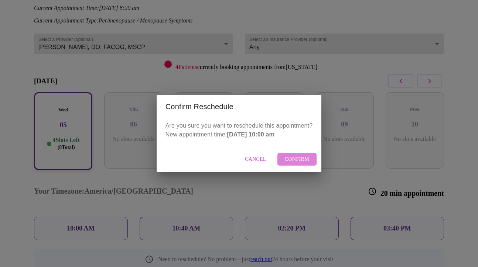
click at [300, 158] on span "Confirm" at bounding box center [297, 159] width 25 height 9
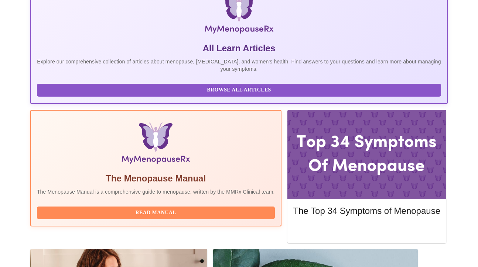
scroll to position [174, 0]
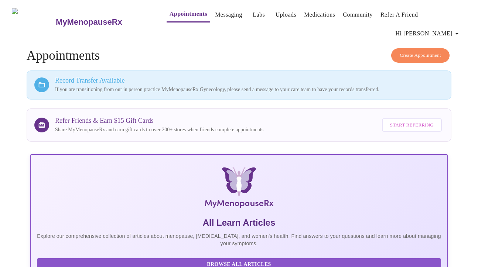
scroll to position [0, 0]
click at [176, 48] on h4 "Create Appointment Appointments" at bounding box center [239, 55] width 425 height 15
click at [93, 77] on h3 "Record Transfer Available" at bounding box center [249, 81] width 389 height 8
click at [215, 17] on link "Messaging" at bounding box center [228, 15] width 27 height 10
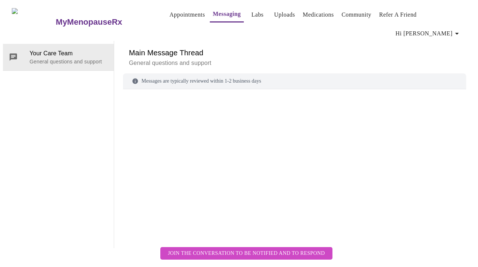
scroll to position [28, 0]
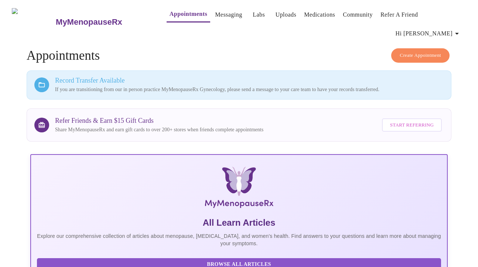
click at [46, 78] on div at bounding box center [41, 85] width 15 height 15
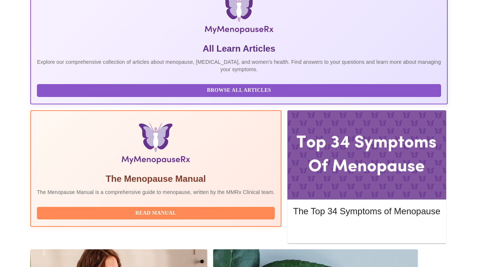
scroll to position [174, 0]
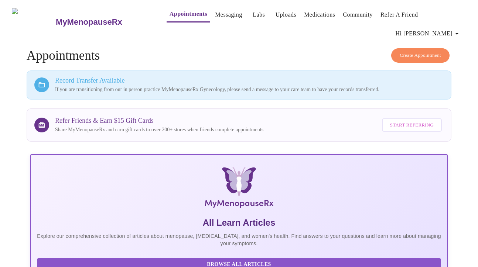
scroll to position [0, 0]
click at [457, 29] on icon "button" at bounding box center [456, 33] width 9 height 9
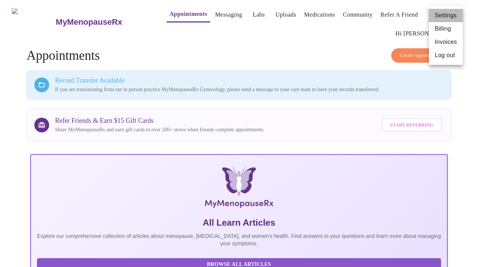
click at [452, 15] on li "Settings" at bounding box center [446, 15] width 34 height 13
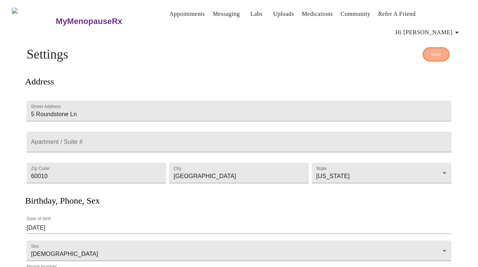
click at [442, 47] on button "Save" at bounding box center [436, 54] width 27 height 14
click at [276, 13] on link "Uploads" at bounding box center [283, 14] width 21 height 10
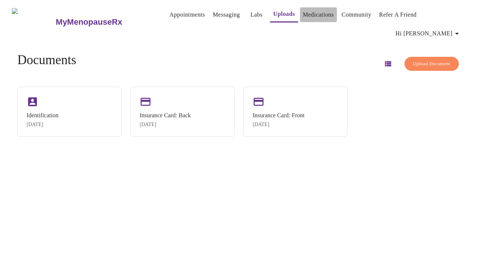
click at [307, 16] on link "Medications" at bounding box center [318, 15] width 31 height 10
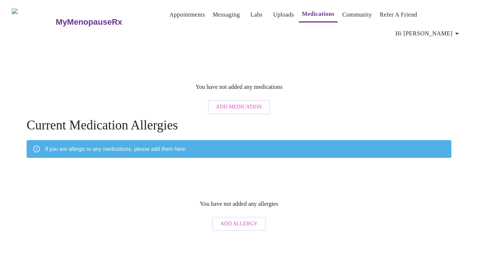
click at [92, 17] on h3 "MyMenopauseRx" at bounding box center [89, 22] width 66 height 10
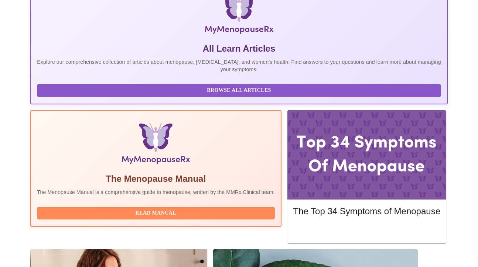
scroll to position [174, 0]
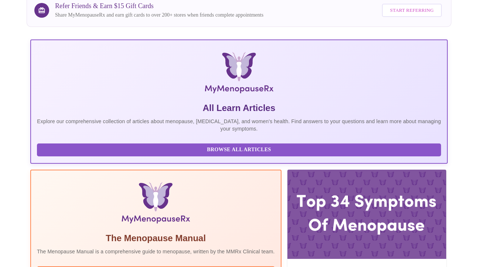
scroll to position [107, 0]
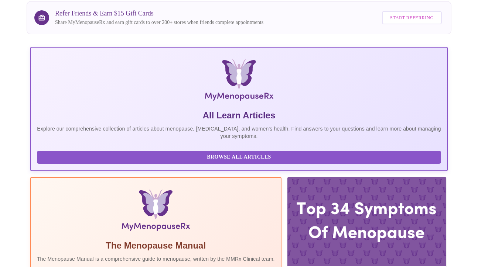
click at [309, 177] on div at bounding box center [366, 221] width 159 height 89
click at [287, 177] on div at bounding box center [366, 221] width 159 height 89
click at [312, 177] on div at bounding box center [366, 221] width 159 height 89
click at [207, 240] on h5 "The Menopause Manual" at bounding box center [156, 246] width 238 height 12
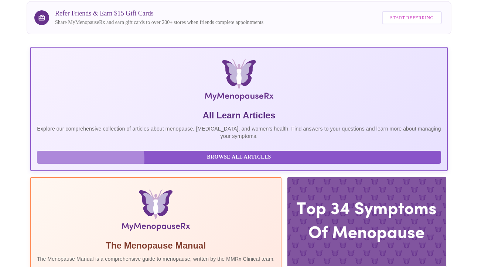
click at [90, 154] on span "Browse All Articles" at bounding box center [238, 157] width 389 height 9
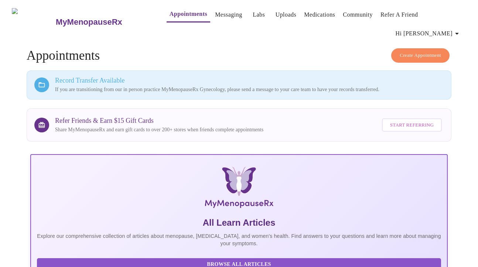
scroll to position [0, 0]
click at [459, 28] on span "Hi [PERSON_NAME]" at bounding box center [429, 33] width 66 height 10
click at [454, 54] on li "Log out" at bounding box center [446, 55] width 34 height 13
